Goal: Task Accomplishment & Management: Use online tool/utility

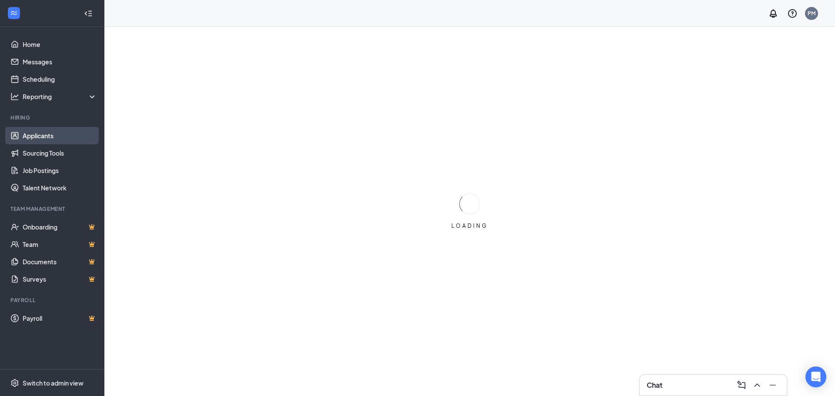
click at [38, 136] on link "Applicants" at bounding box center [60, 135] width 74 height 17
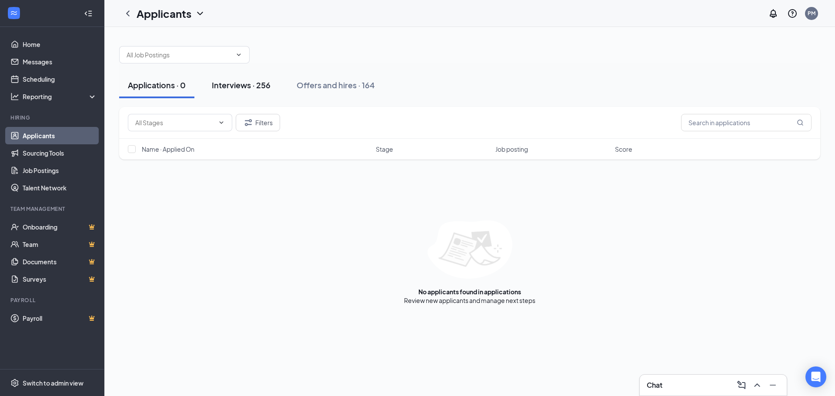
click at [248, 88] on div "Interviews · 256" at bounding box center [241, 85] width 59 height 11
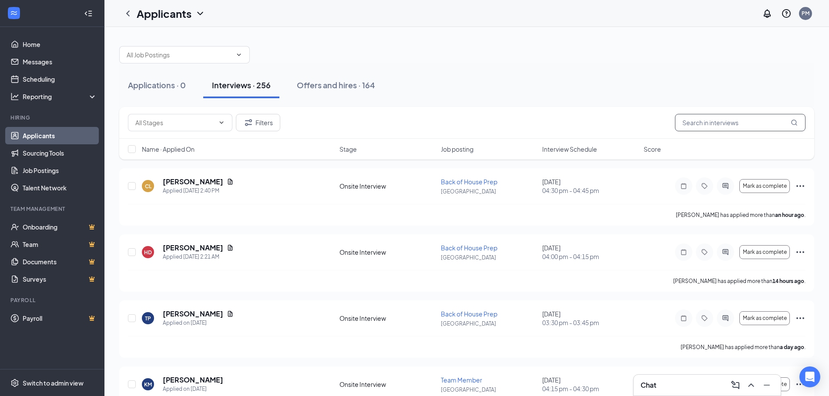
click at [733, 129] on input "text" at bounding box center [740, 122] width 131 height 17
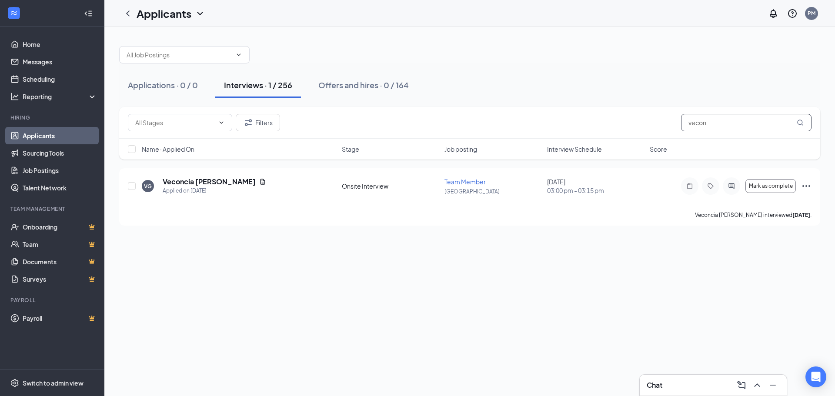
type input "vecon"
click at [23, 43] on link "Home" at bounding box center [60, 44] width 74 height 17
